Goal: Find specific page/section: Find specific page/section

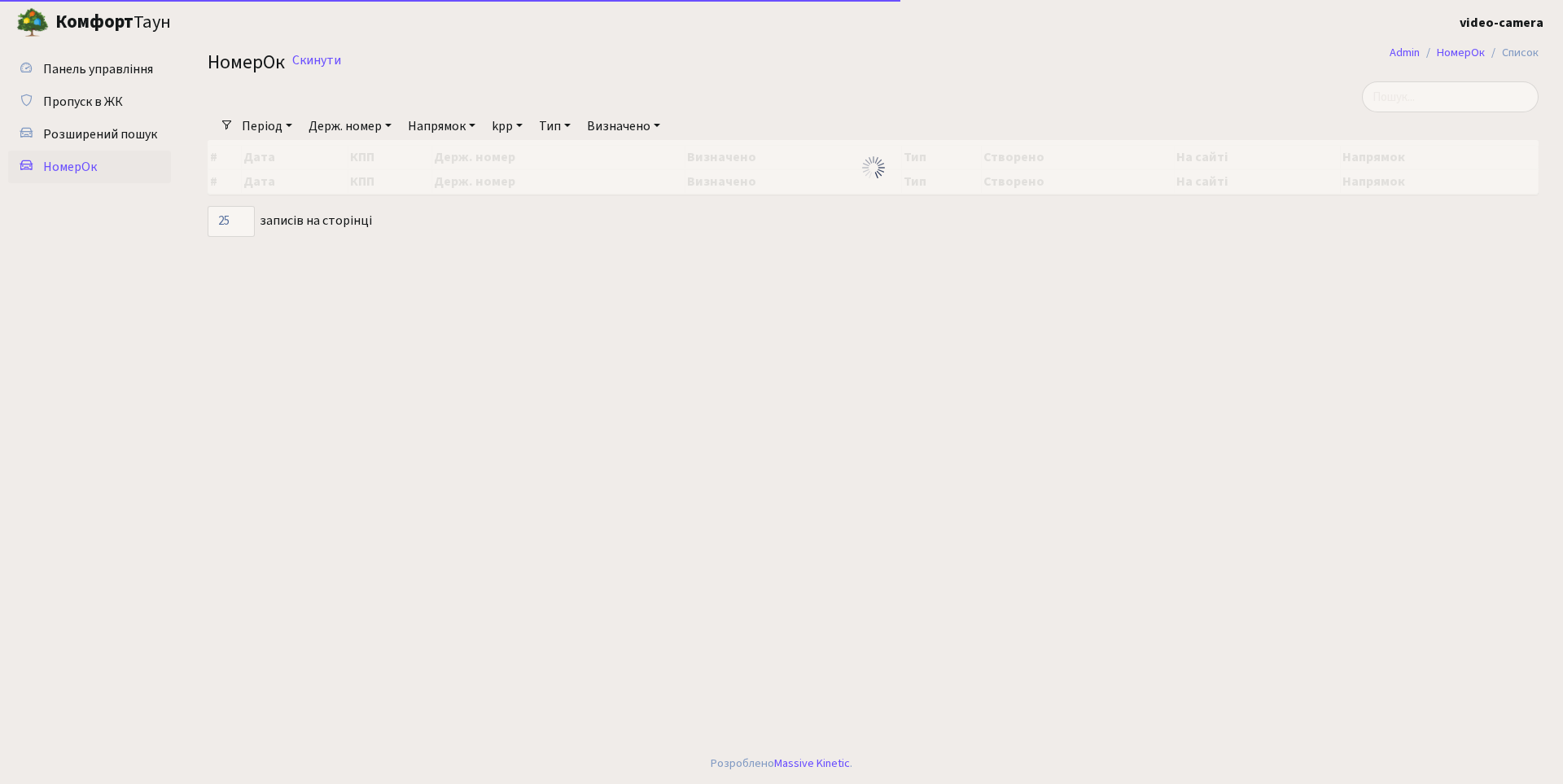
select select "25"
click at [118, 135] on span "Розширений пошук" at bounding box center [100, 134] width 114 height 18
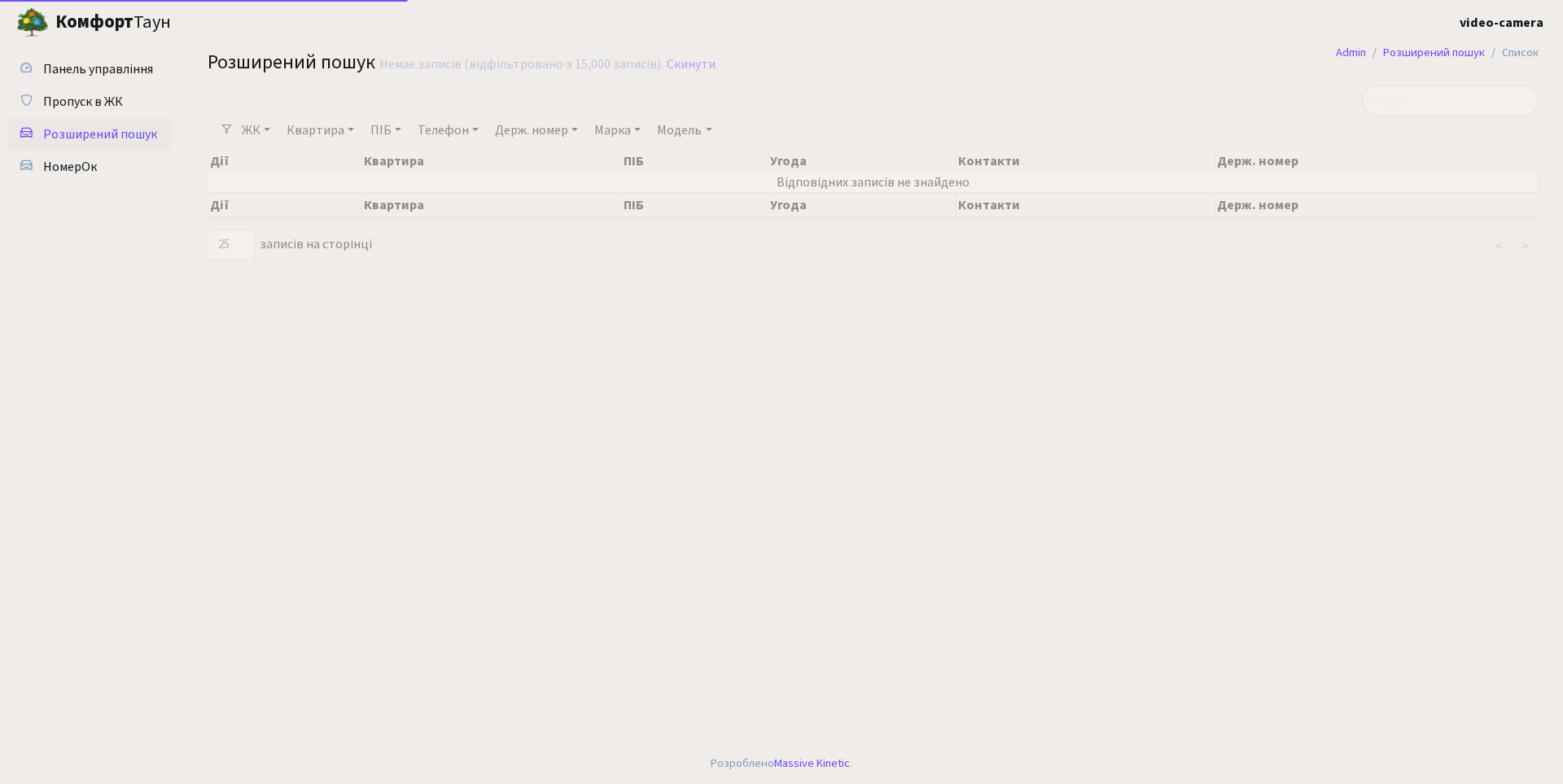
select select "25"
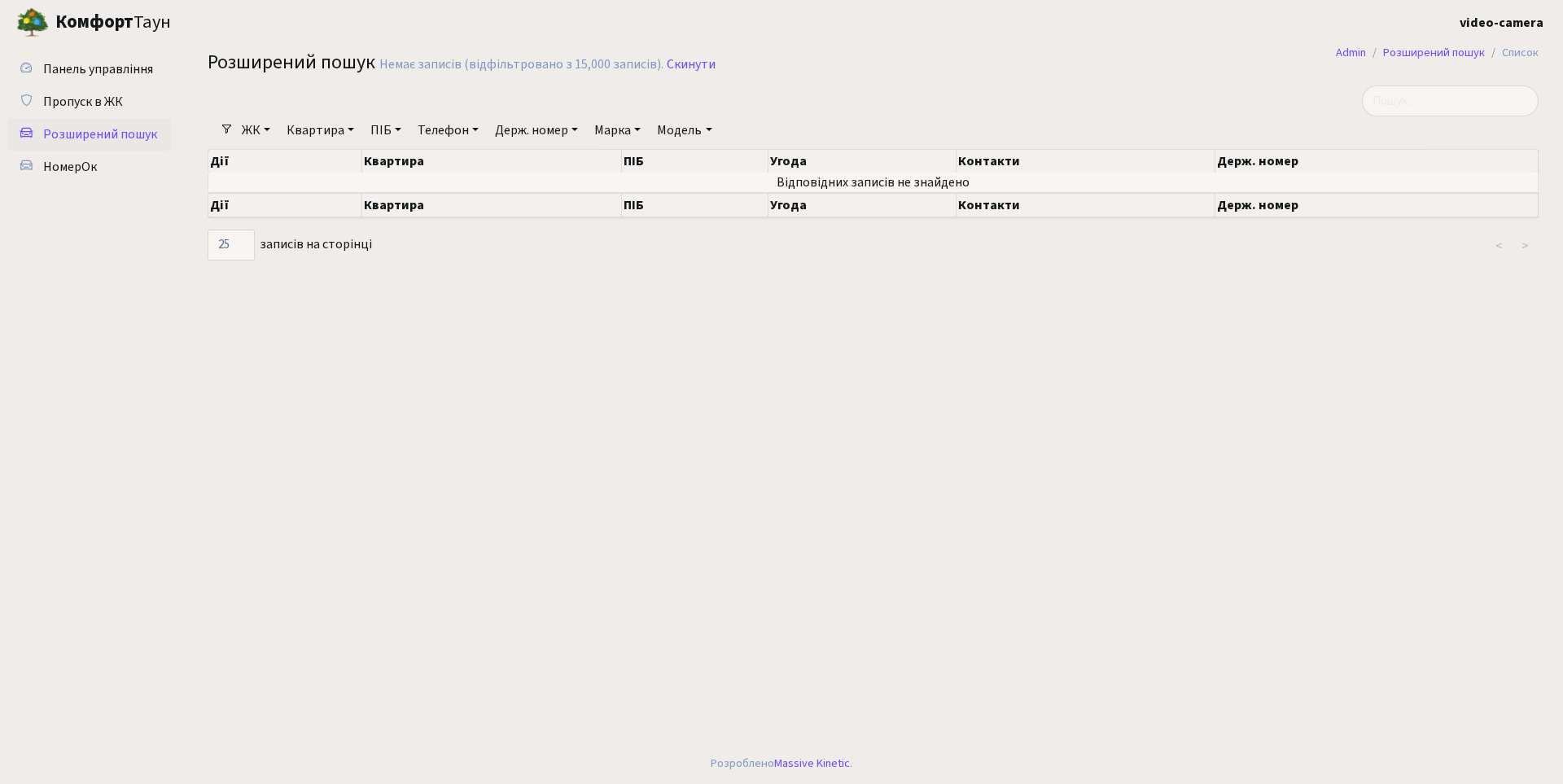
click at [515, 130] on link "Держ. номер" at bounding box center [536, 130] width 96 height 28
click at [547, 157] on input "text" at bounding box center [536, 162] width 95 height 31
type input "9717"
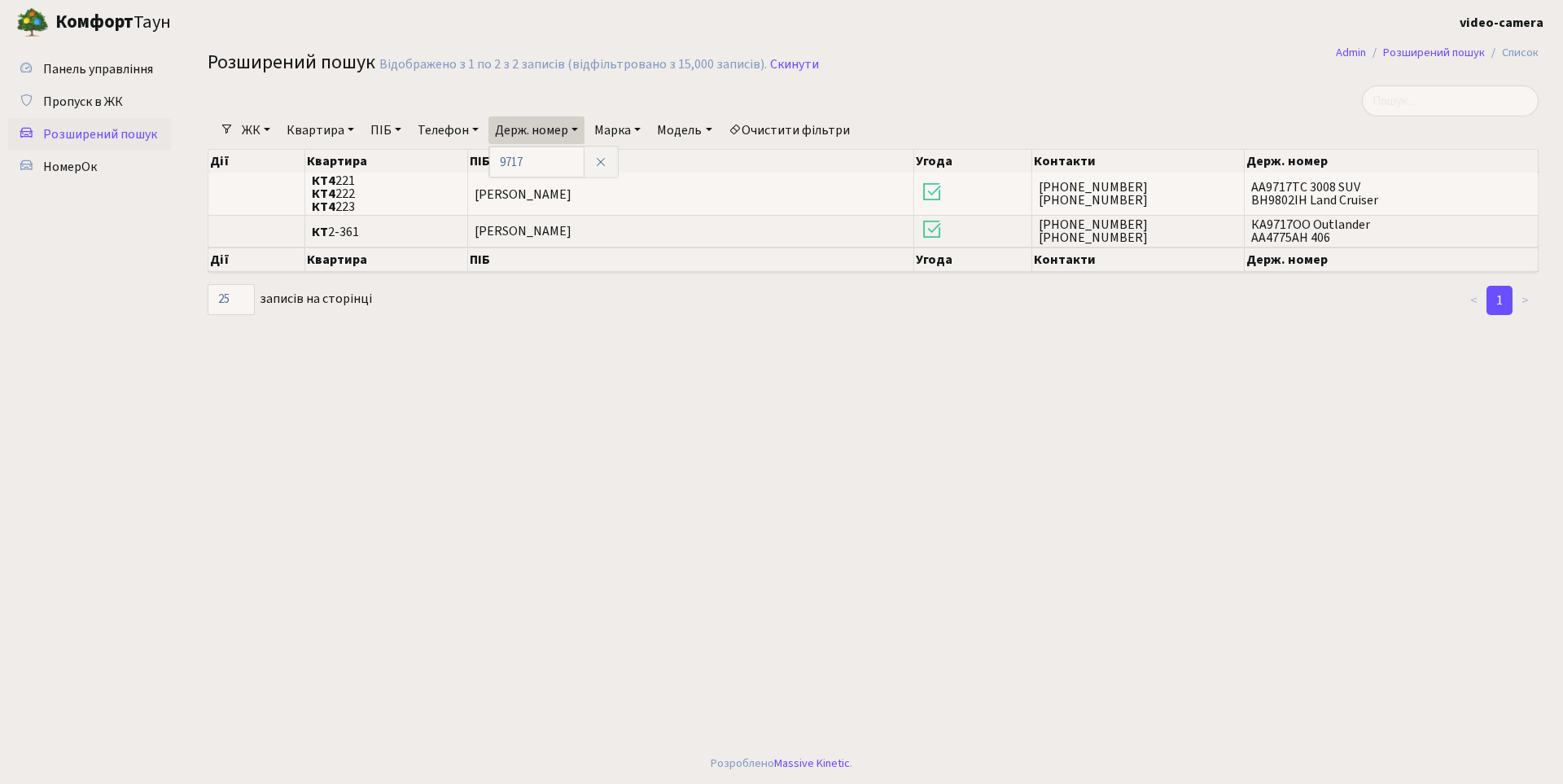
click at [253, 131] on link "ЖК" at bounding box center [256, 130] width 41 height 28
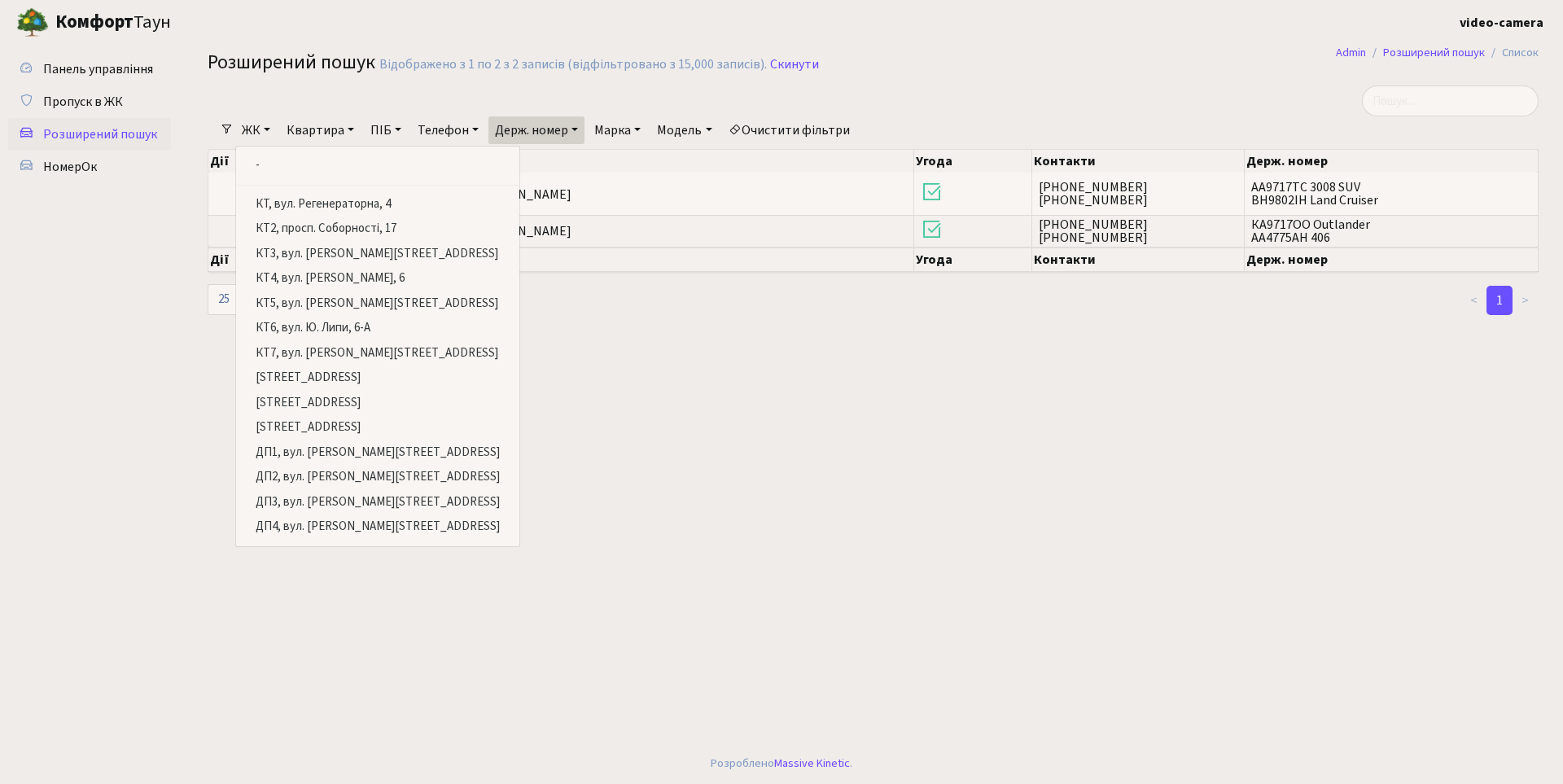
click at [260, 126] on link "ЖК" at bounding box center [256, 130] width 41 height 28
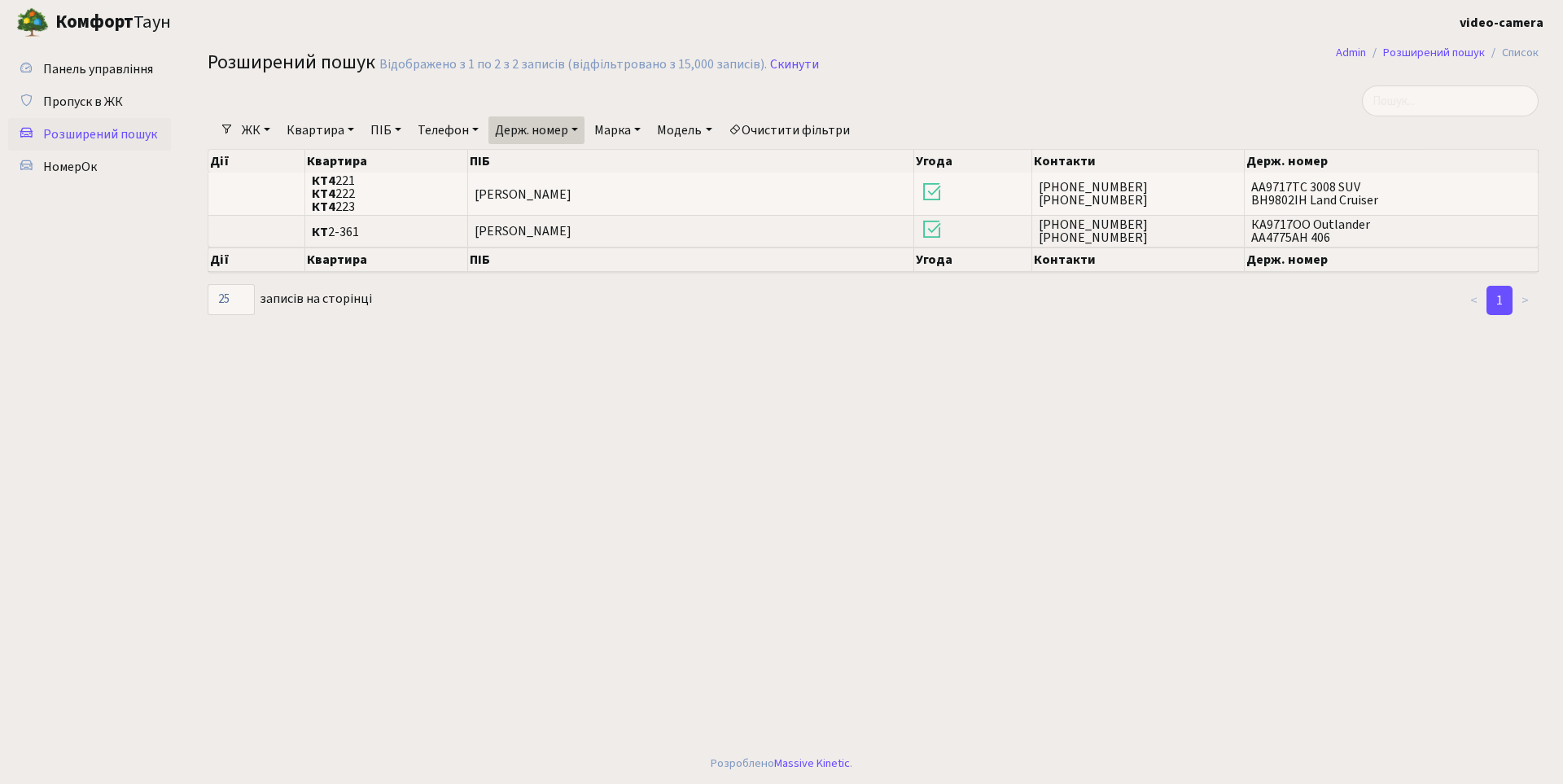
click at [377, 130] on link "ПІБ" at bounding box center [385, 130] width 44 height 28
click at [401, 159] on input "text" at bounding box center [412, 162] width 95 height 31
type input "Служанюк"
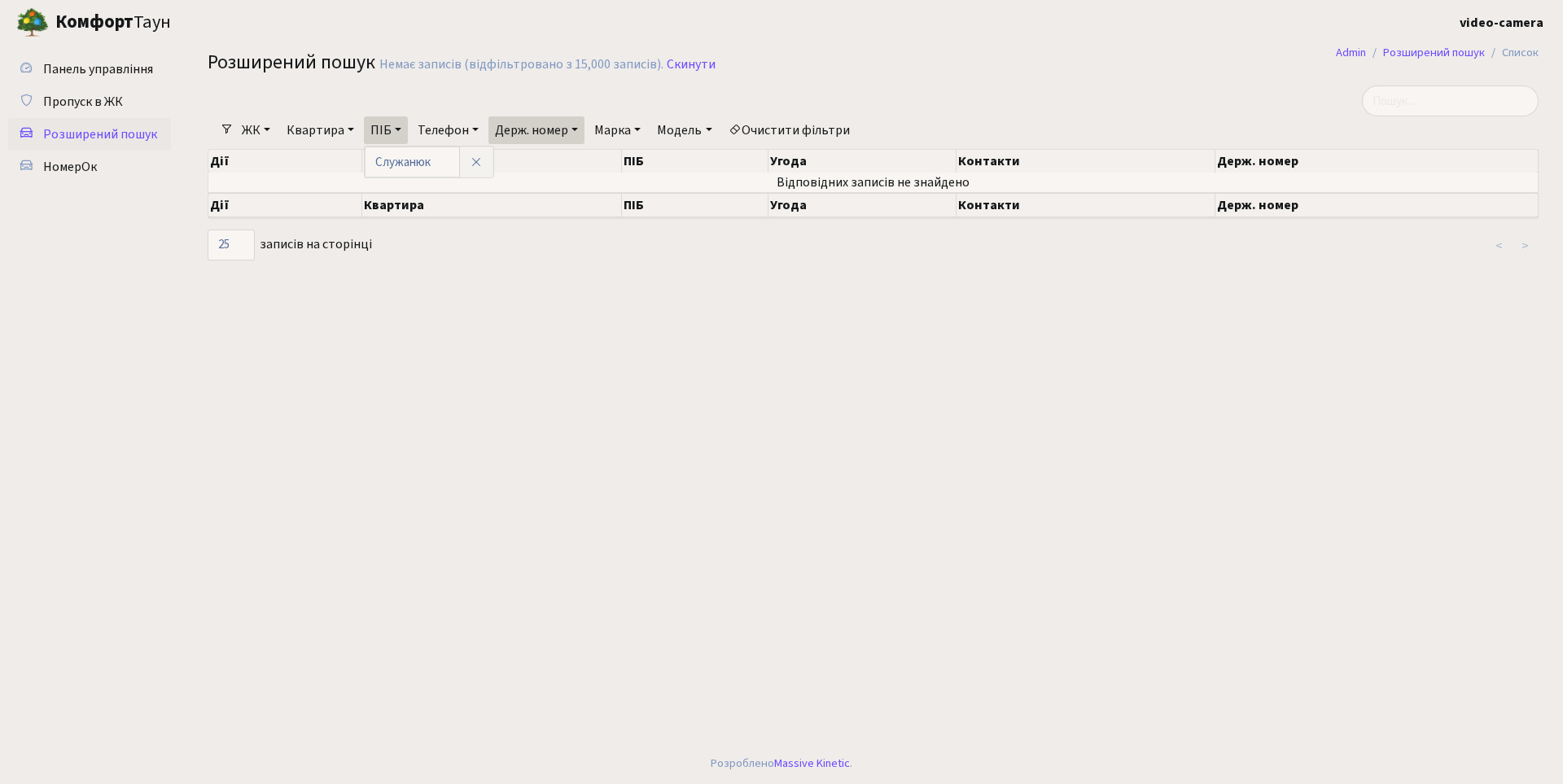
click at [530, 280] on main "Admin Розширений пошук Список Розширений пошук Немає записів (відфільтровано з …" at bounding box center [873, 394] width 1380 height 698
click at [105, 162] on link "НомерОк" at bounding box center [89, 167] width 162 height 33
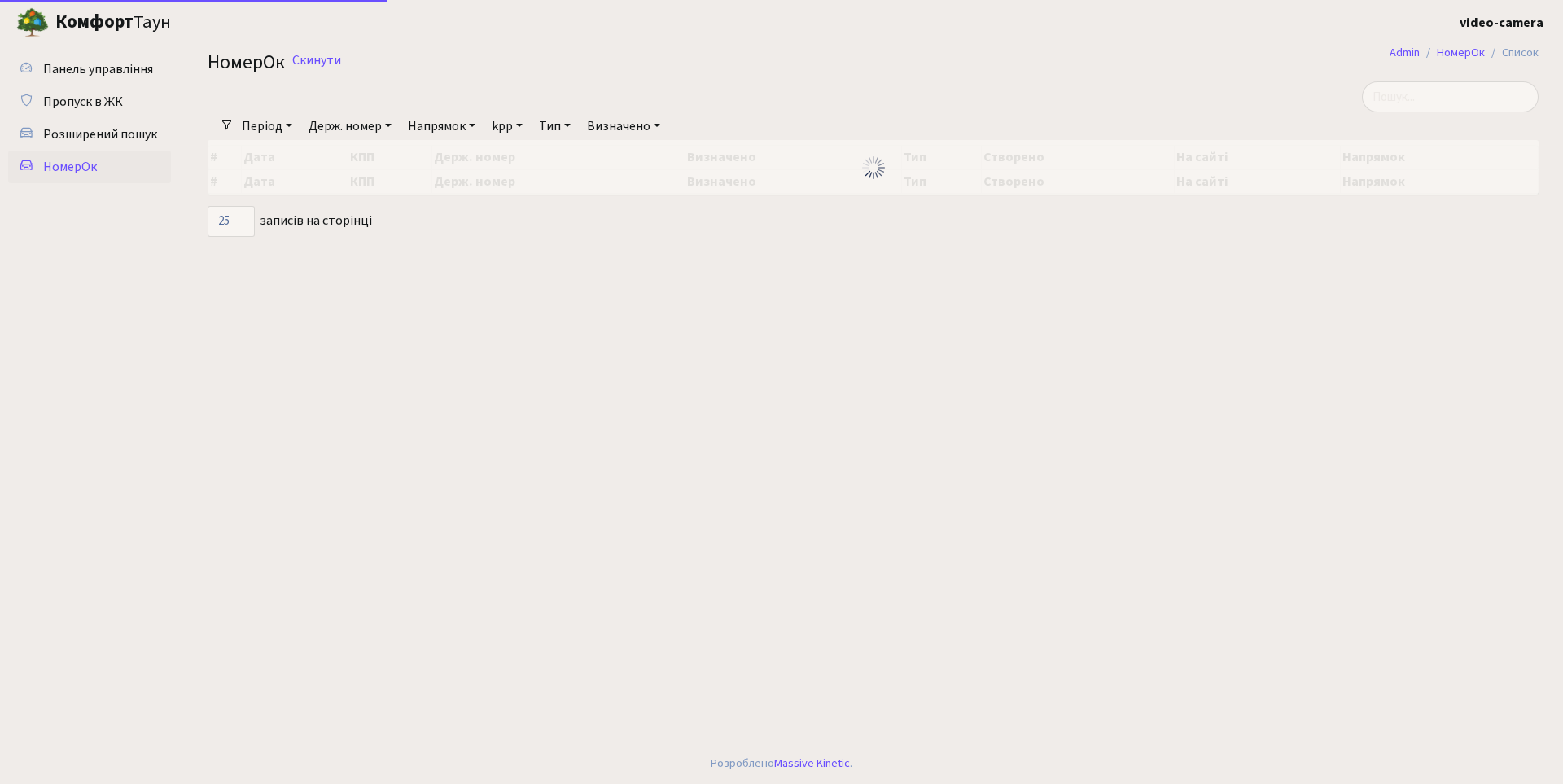
select select "25"
click at [279, 126] on link "Період" at bounding box center [267, 126] width 64 height 28
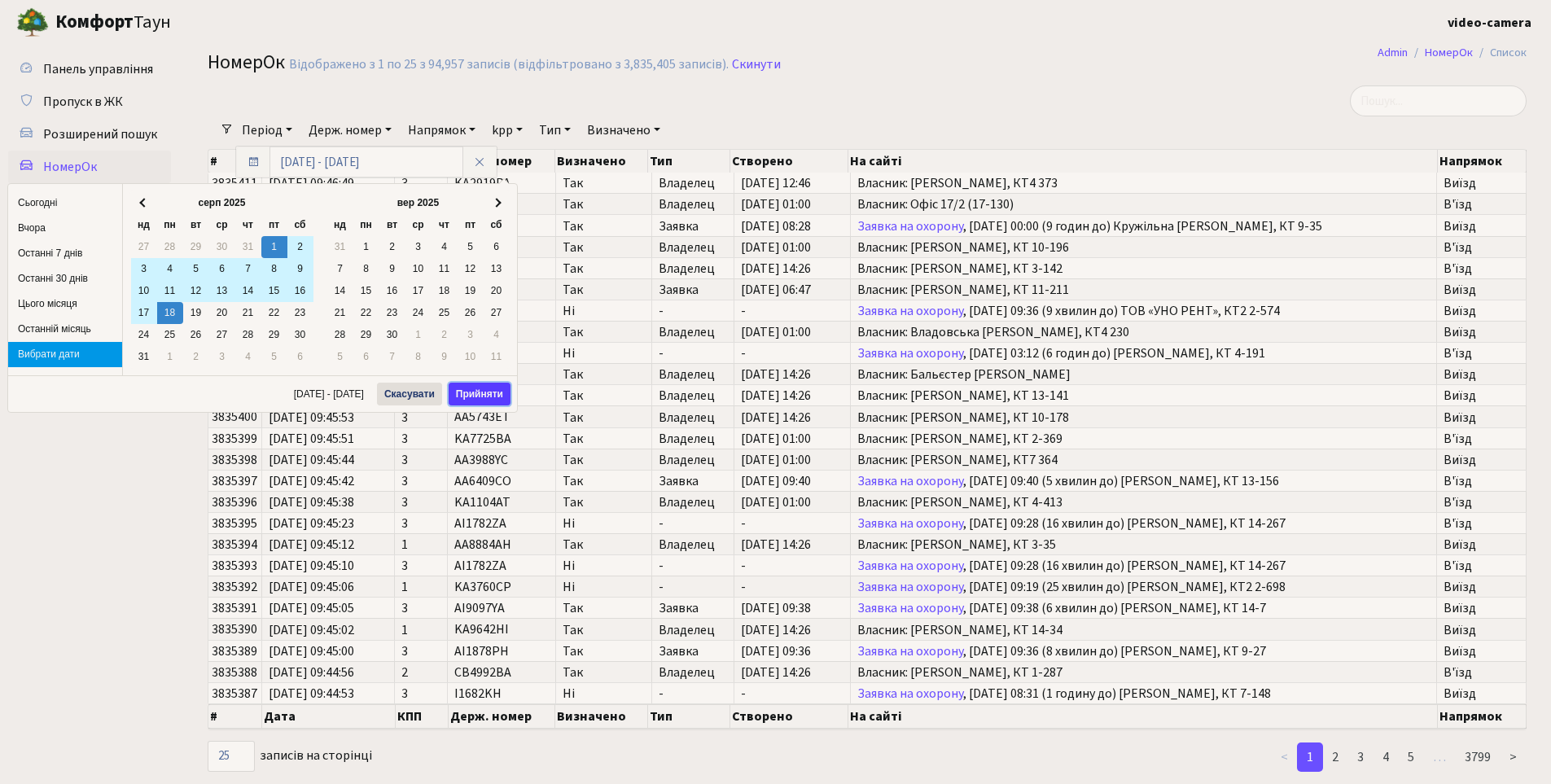
click at [478, 395] on button "Прийняти" at bounding box center [480, 394] width 62 height 23
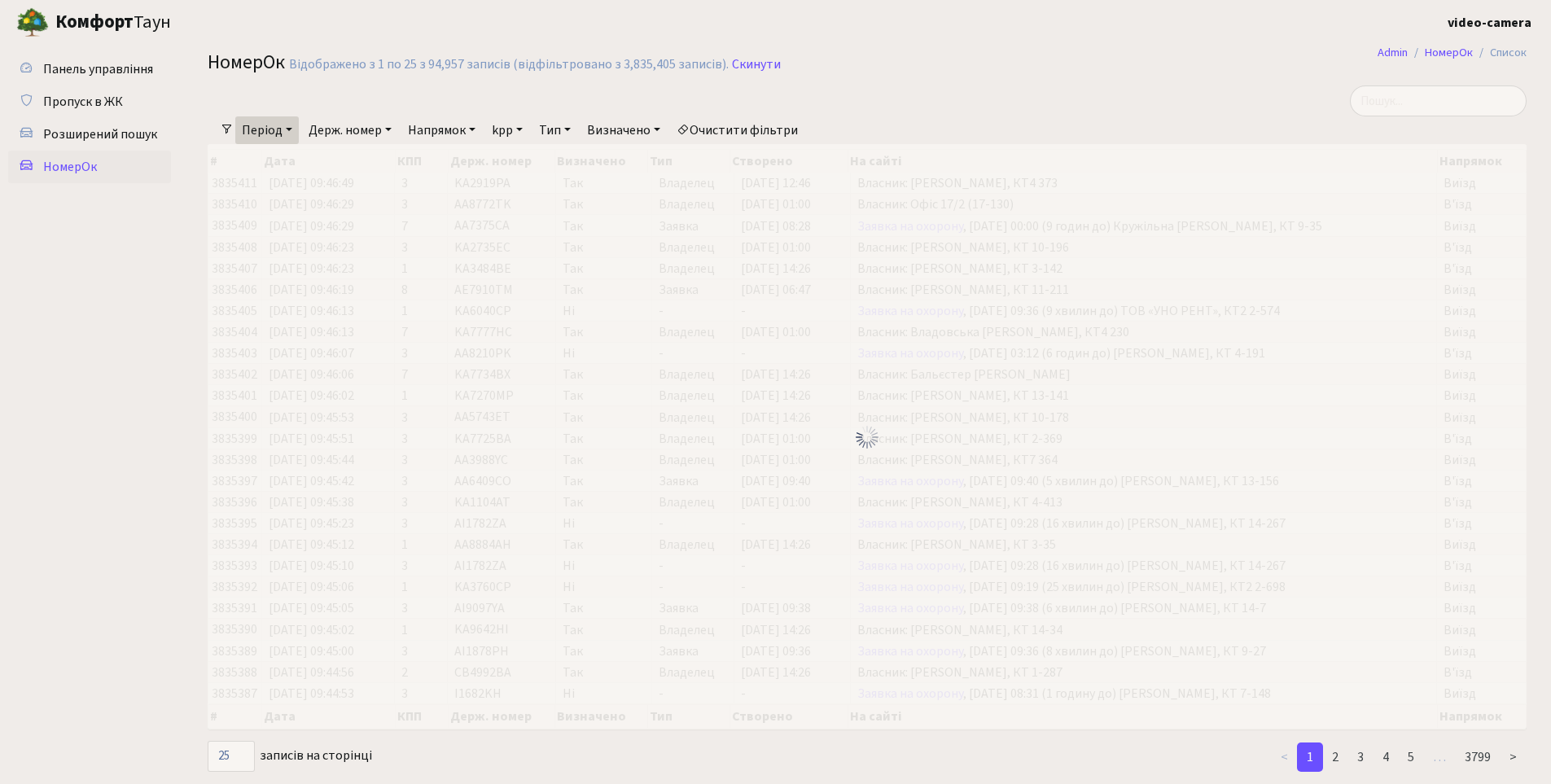
click at [350, 132] on link "Держ. номер" at bounding box center [350, 130] width 96 height 28
click at [361, 159] on input "text" at bounding box center [350, 162] width 95 height 31
type input "9717"
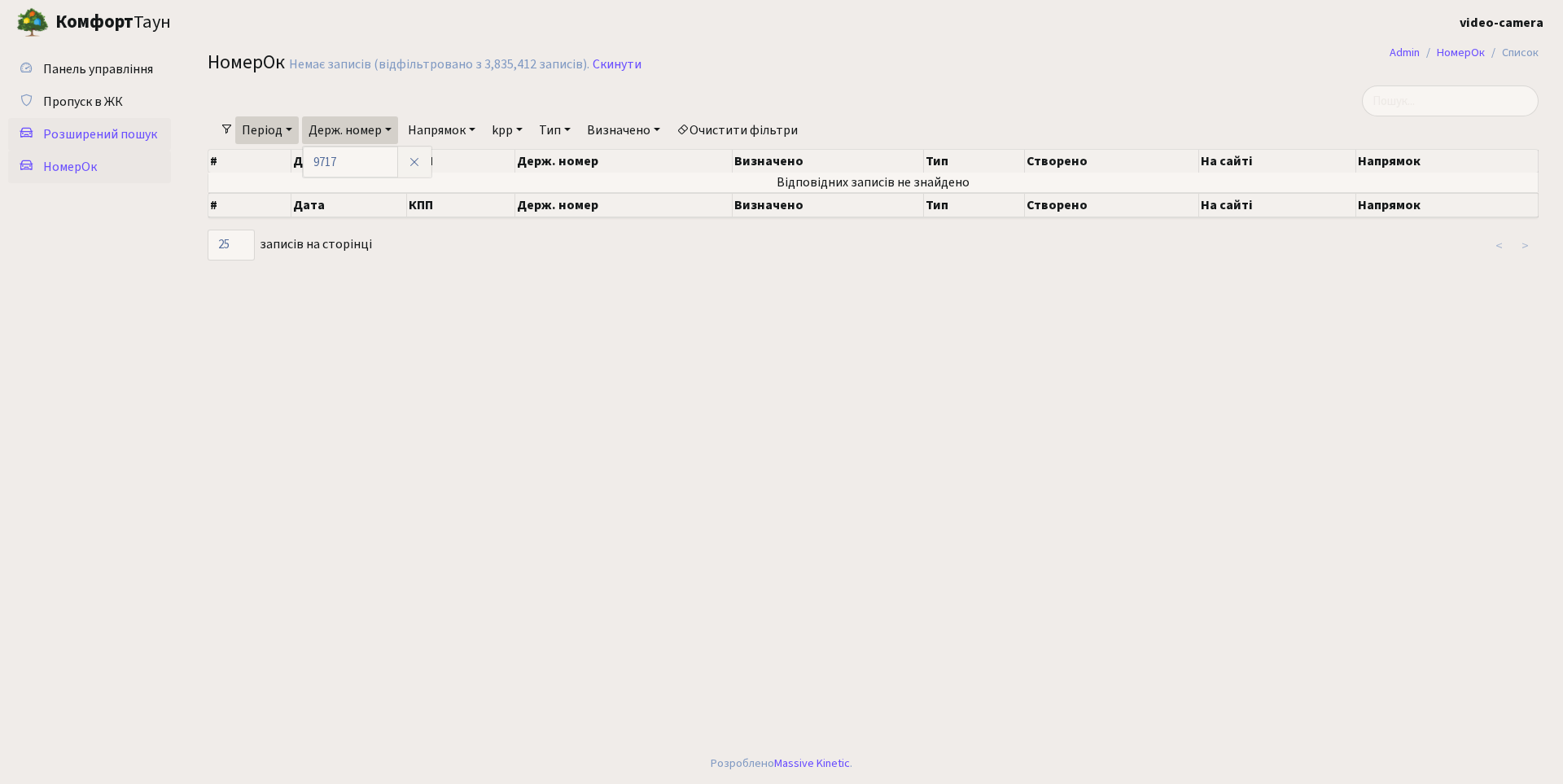
click at [150, 131] on span "Розширений пошук" at bounding box center [100, 134] width 114 height 18
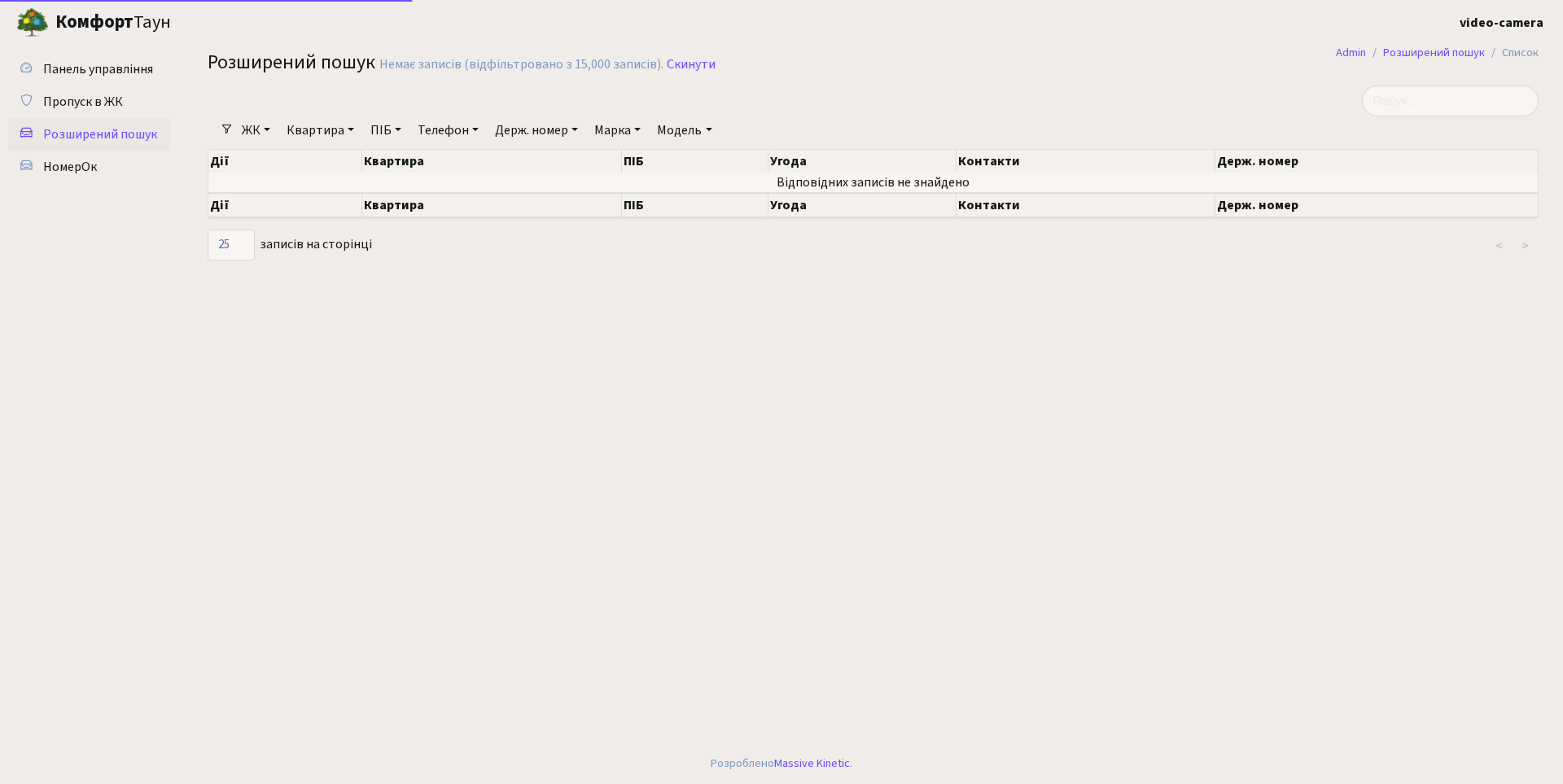
select select "25"
click at [91, 174] on span "НомерОк" at bounding box center [70, 167] width 53 height 18
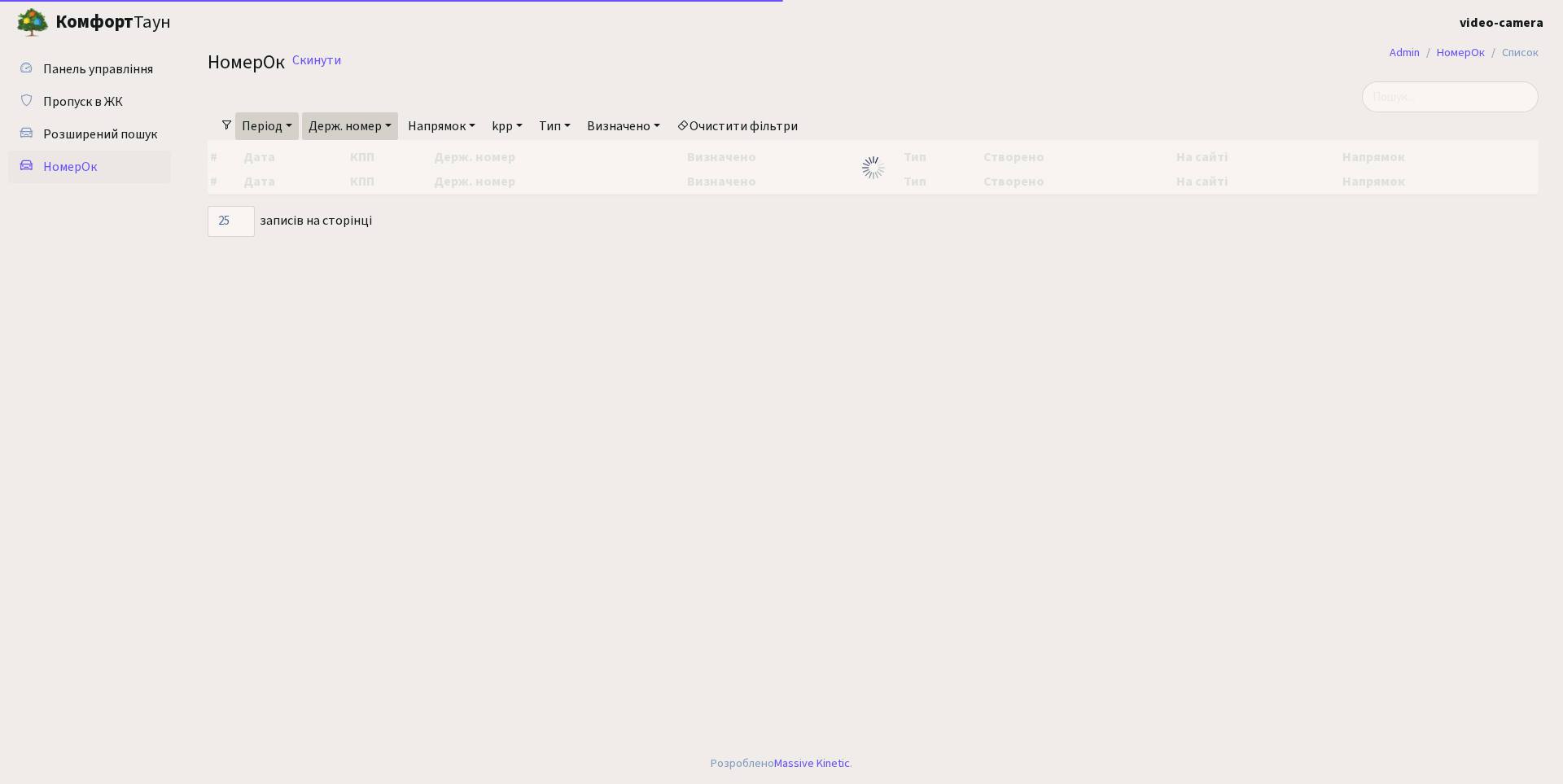
select select "25"
click at [1444, 100] on input "search" at bounding box center [1450, 97] width 176 height 31
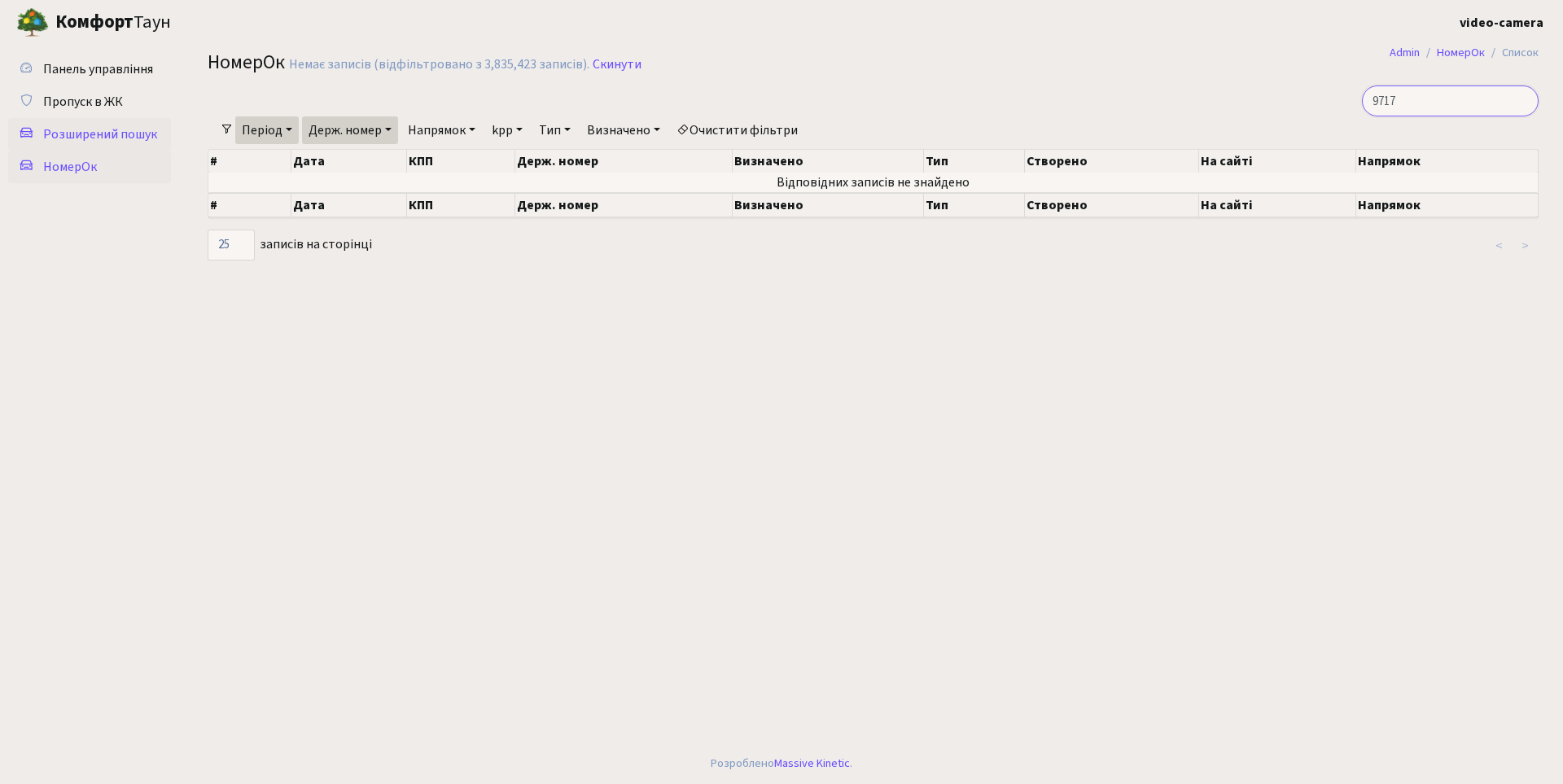
type input "9717"
click at [128, 142] on span "Розширений пошук" at bounding box center [100, 134] width 114 height 18
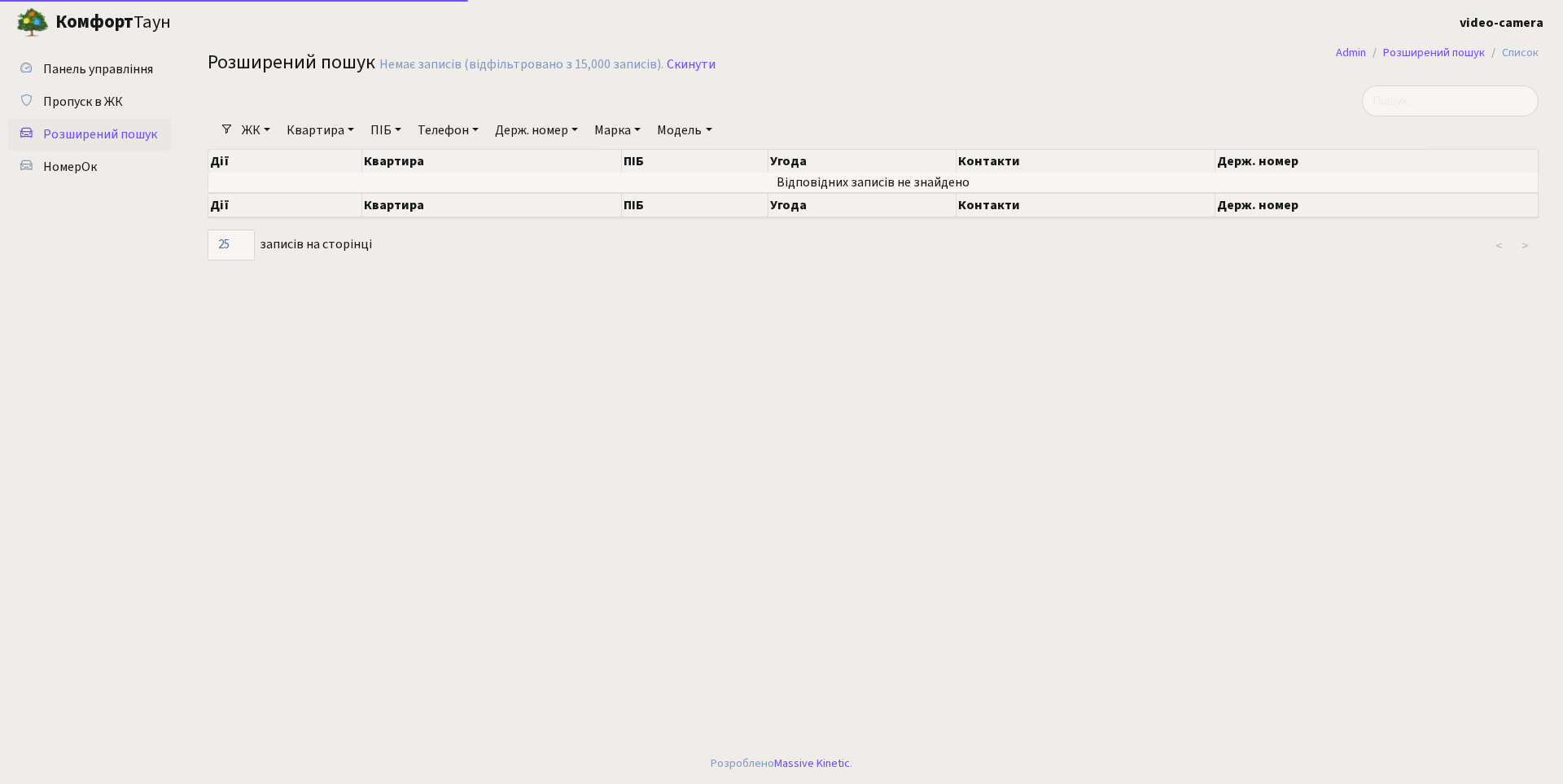
select select "25"
click at [1427, 110] on input "search" at bounding box center [1450, 101] width 176 height 31
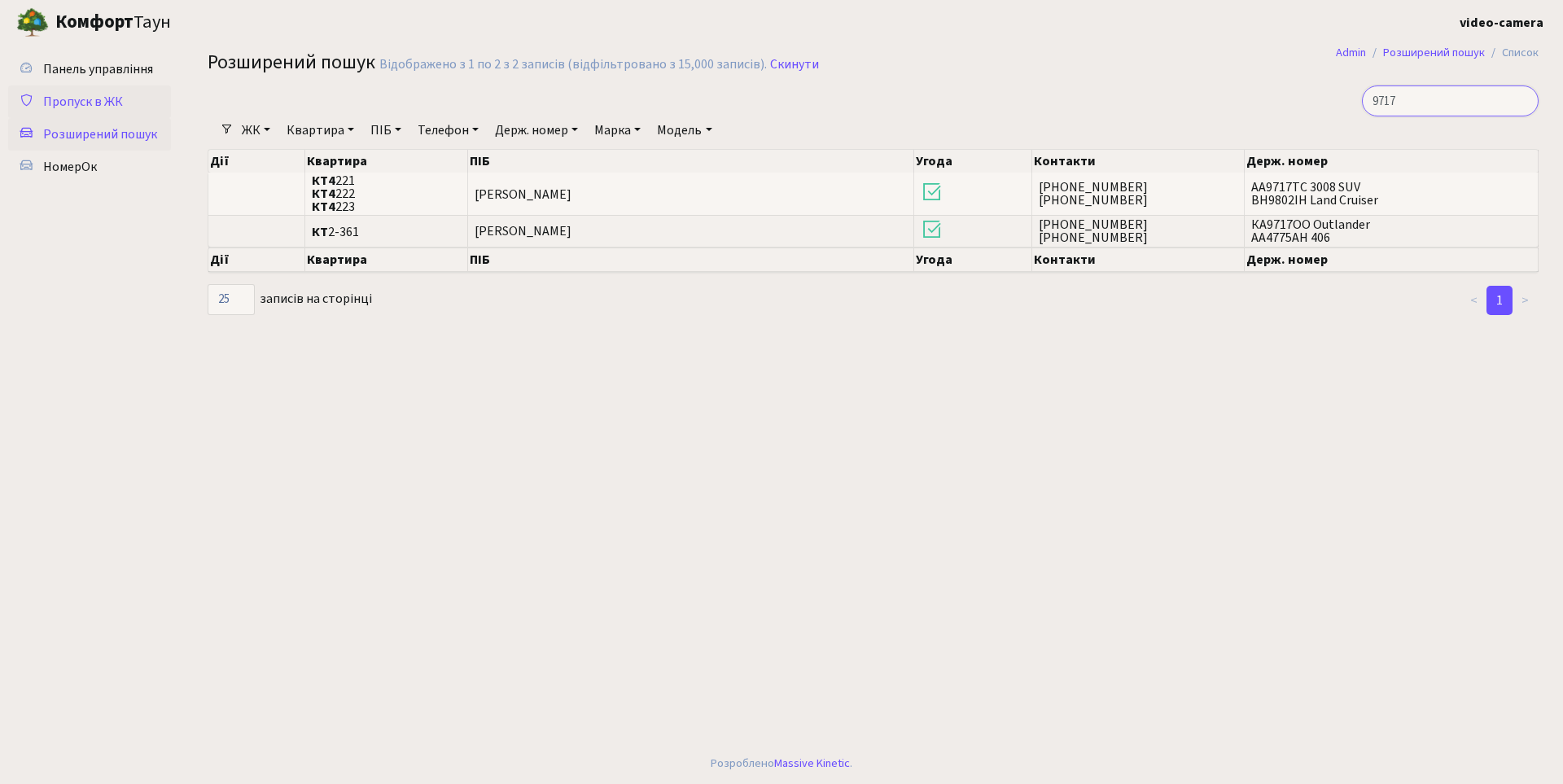
type input "9717"
click at [71, 97] on span "Пропуск в ЖК" at bounding box center [83, 101] width 80 height 18
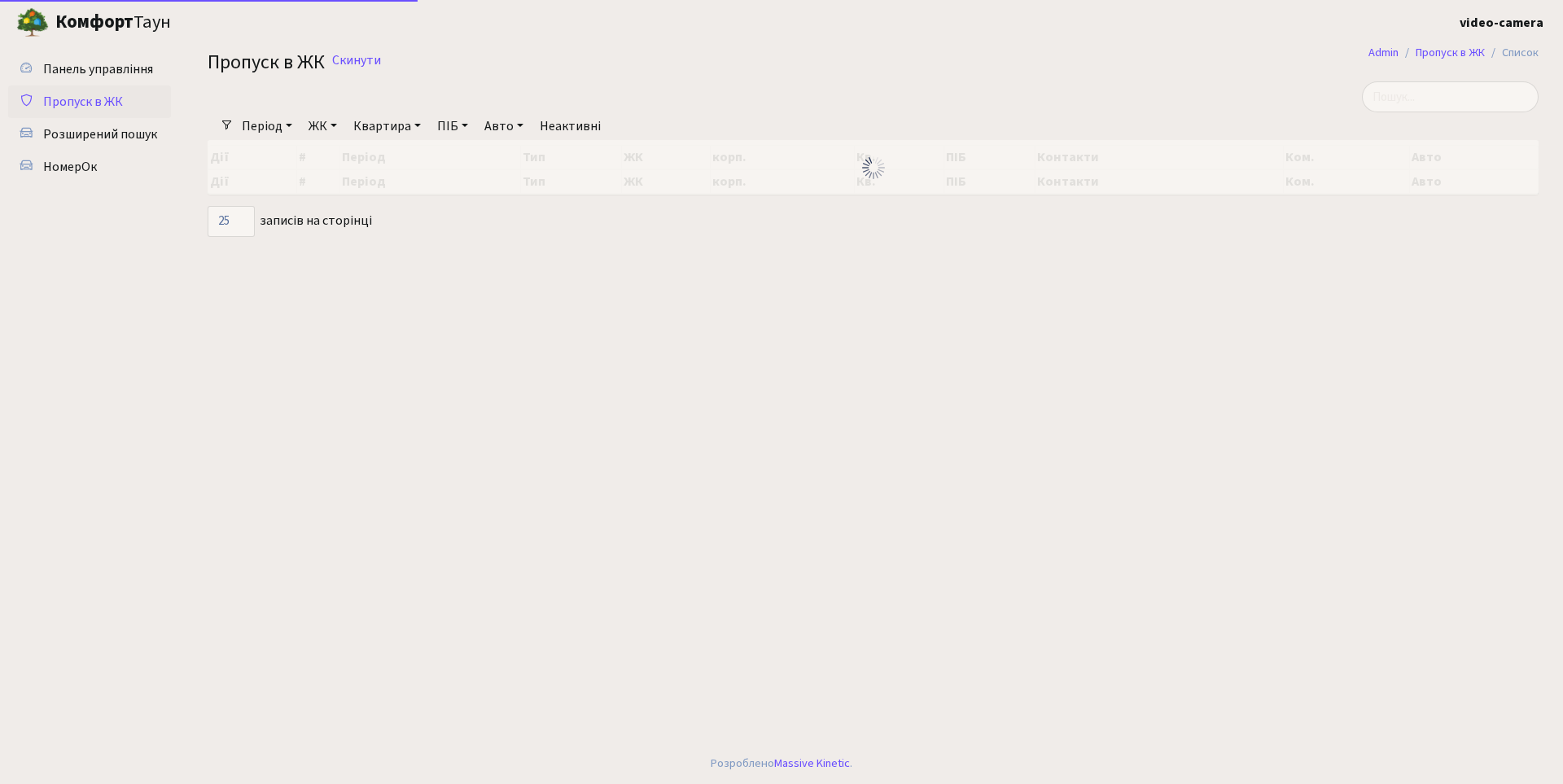
select select "25"
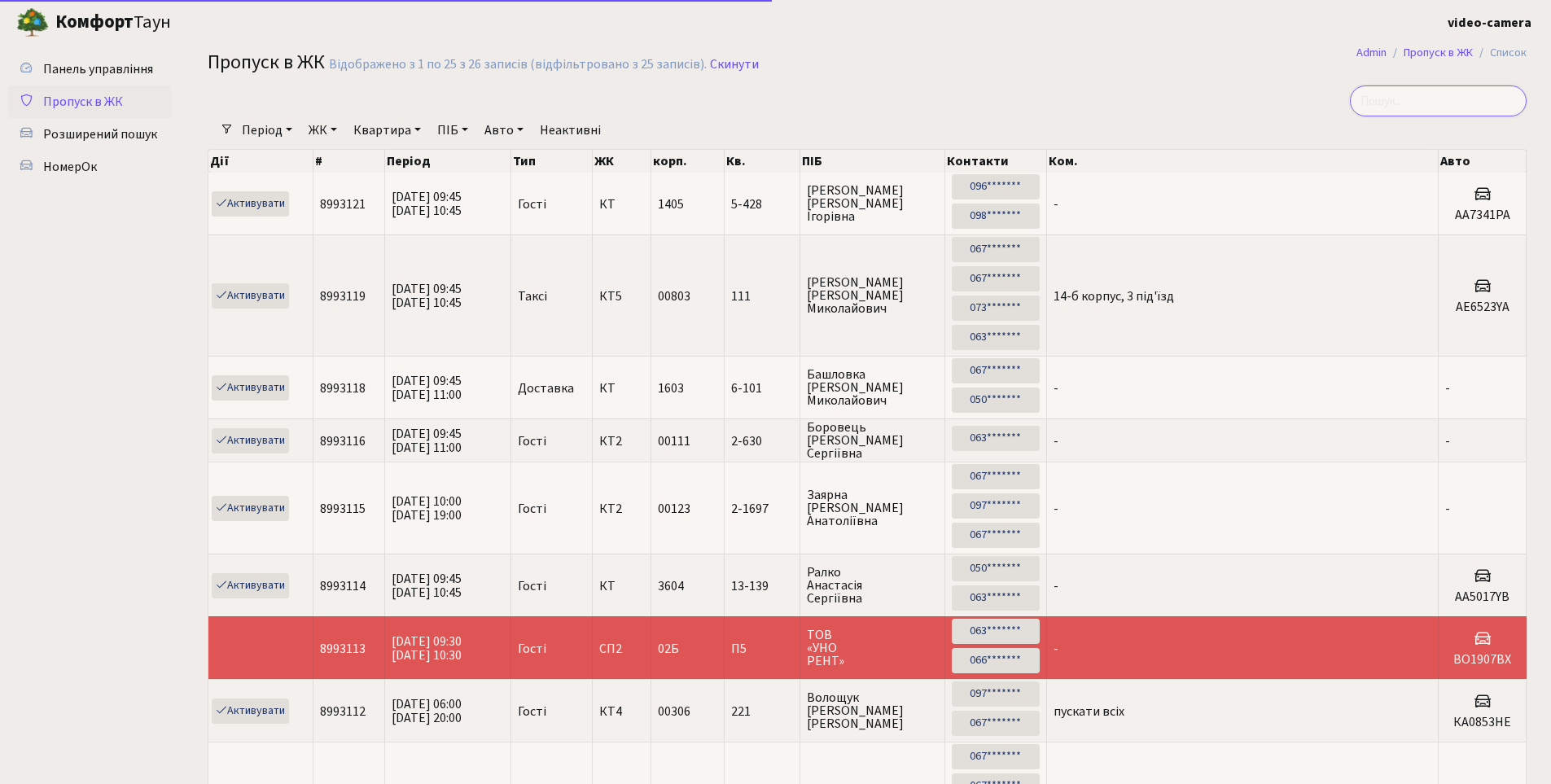
click at [1452, 95] on input "search" at bounding box center [1438, 101] width 176 height 31
type input "9717"
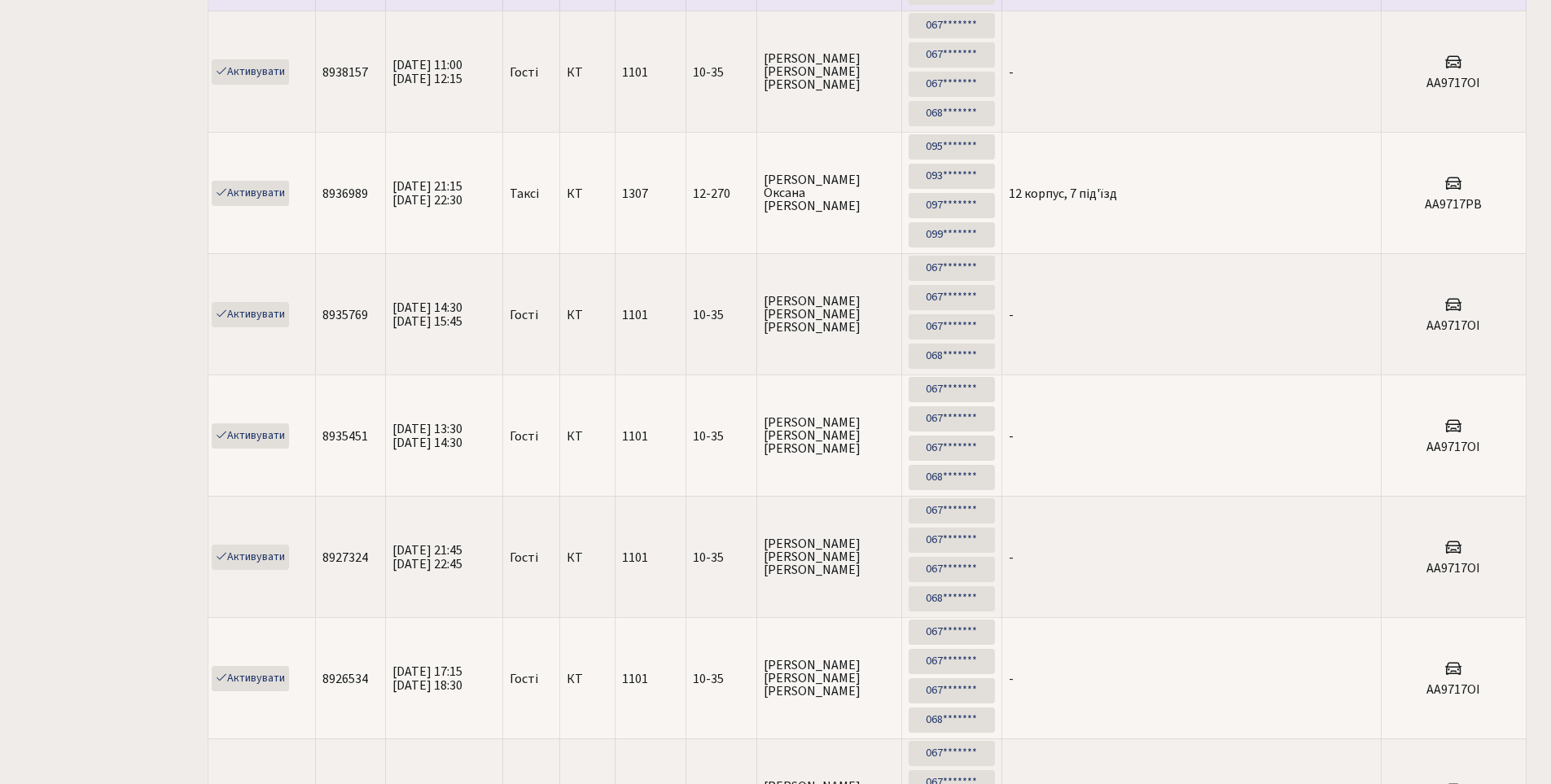
scroll to position [1221, 0]
